Goal: Transaction & Acquisition: Purchase product/service

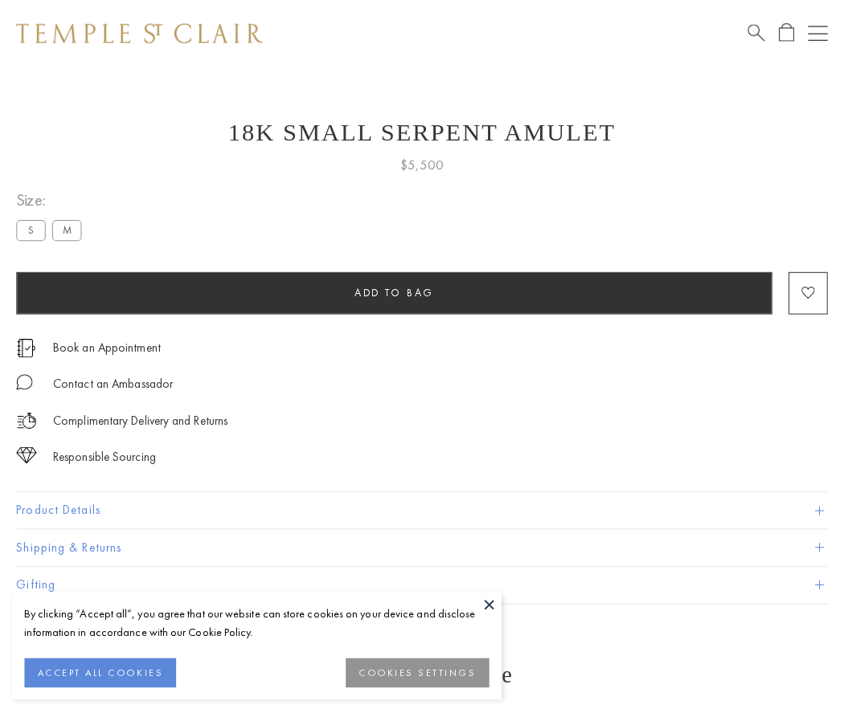
scroll to position [15, 0]
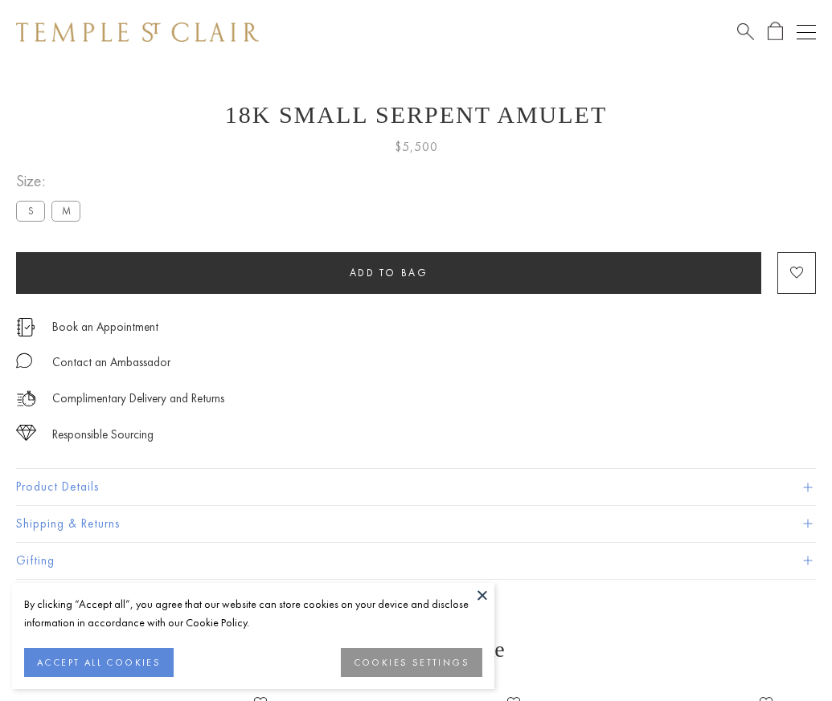
click at [388, 272] on span "Add to bag" at bounding box center [388, 273] width 79 height 14
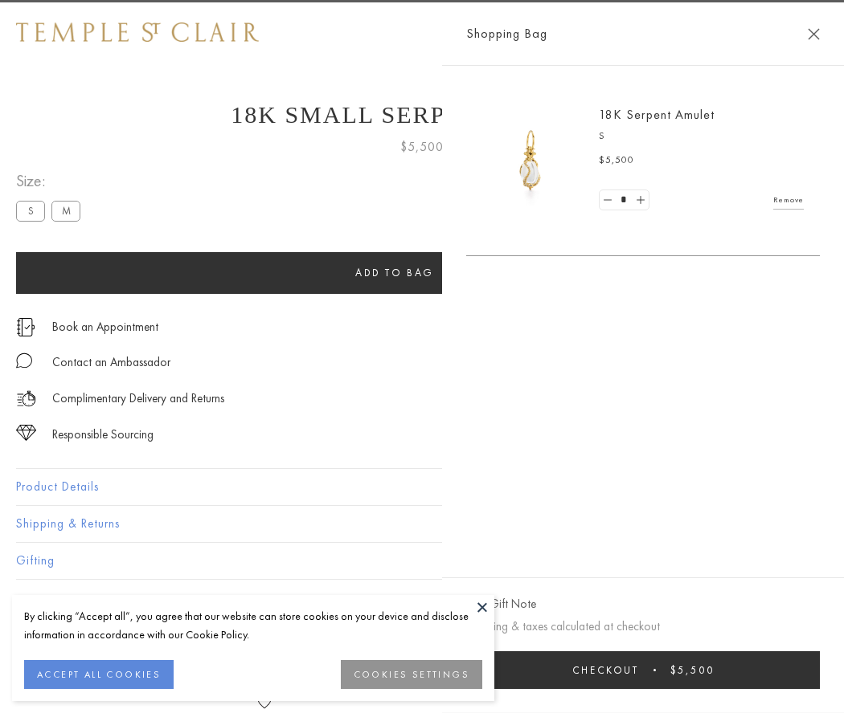
click at [639, 670] on span "Checkout" at bounding box center [605, 671] width 67 height 14
